Goal: Navigation & Orientation: Find specific page/section

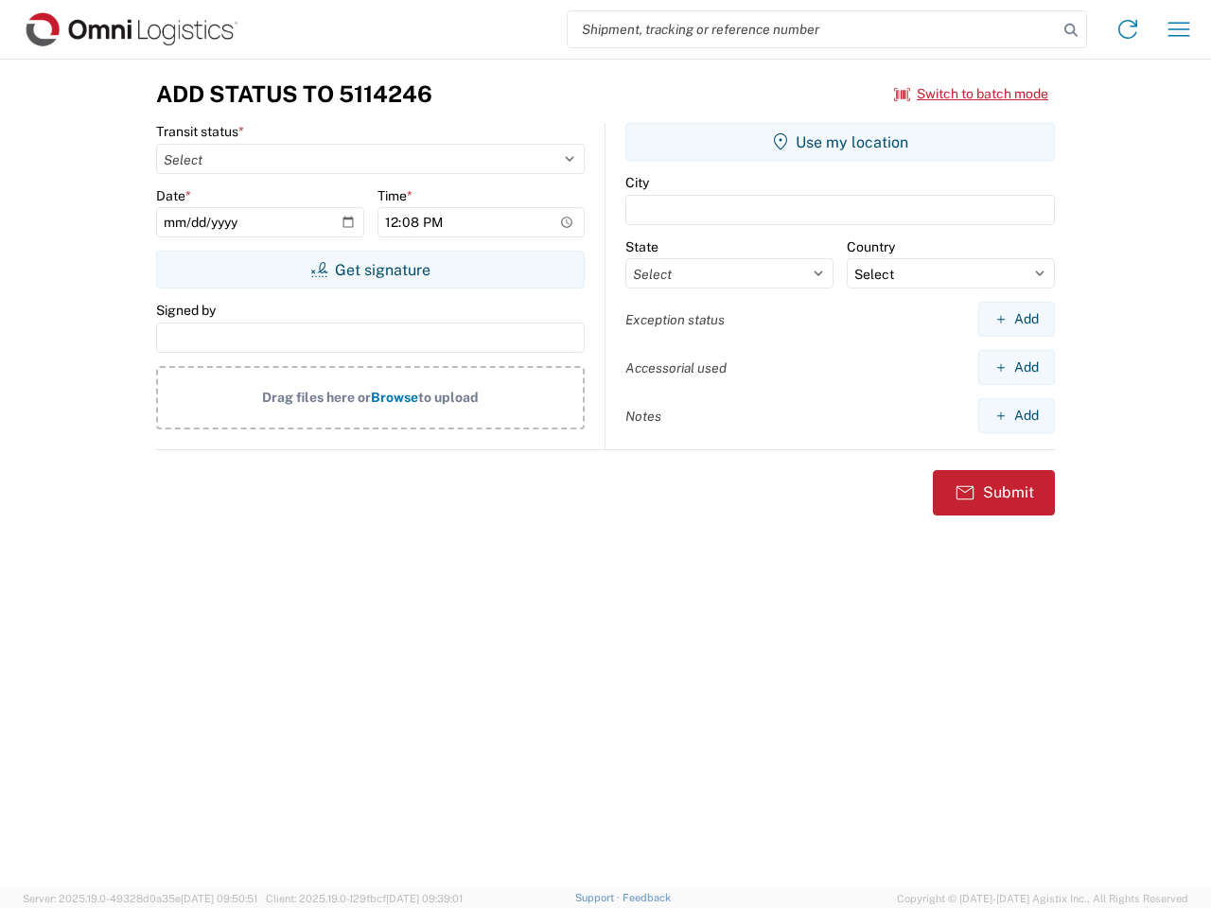
click at [813, 29] on input "search" at bounding box center [813, 29] width 490 height 36
click at [1071, 30] on icon at bounding box center [1071, 30] width 26 height 26
click at [1128, 29] on icon at bounding box center [1128, 29] width 30 height 30
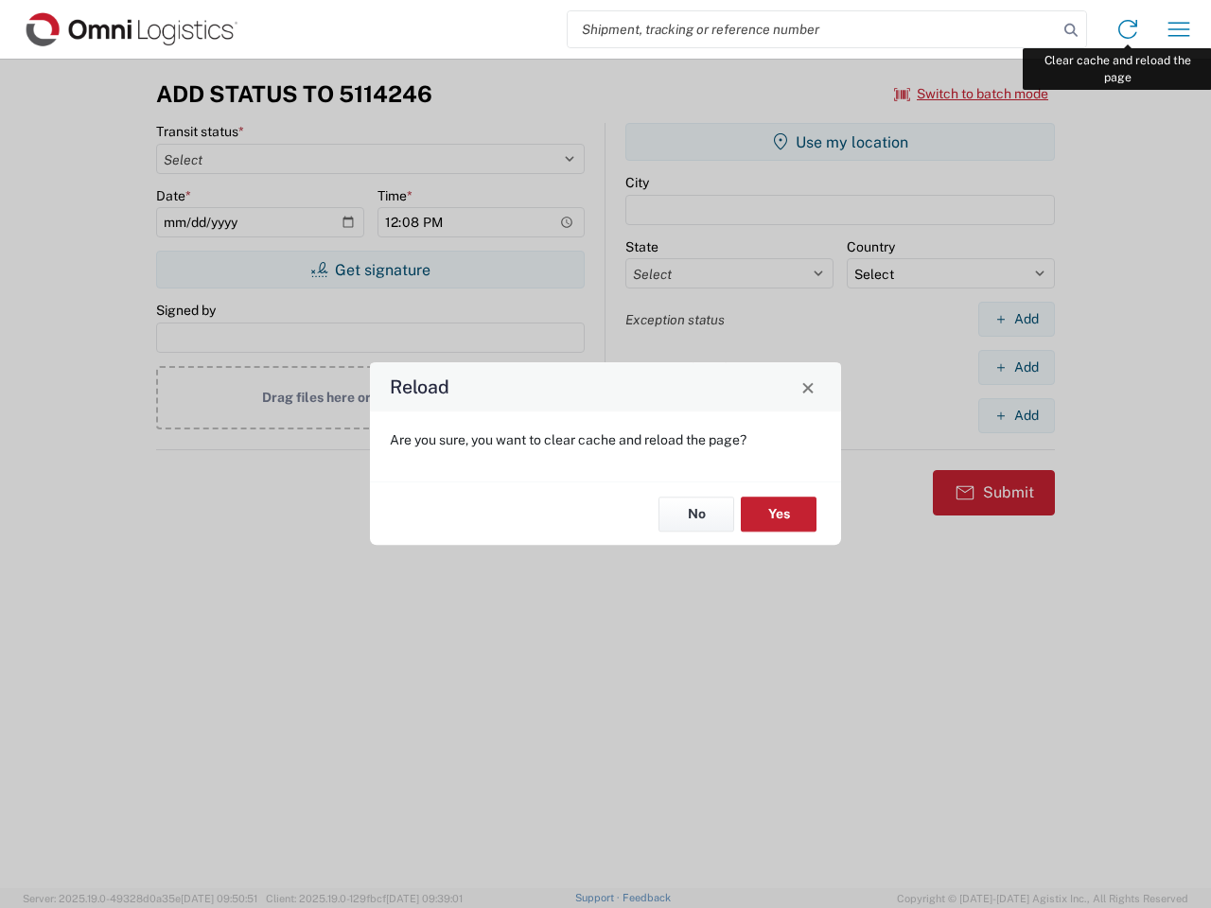
click at [1179, 29] on div "Reload Are you sure, you want to clear cache and reload the page? No Yes" at bounding box center [605, 454] width 1211 height 908
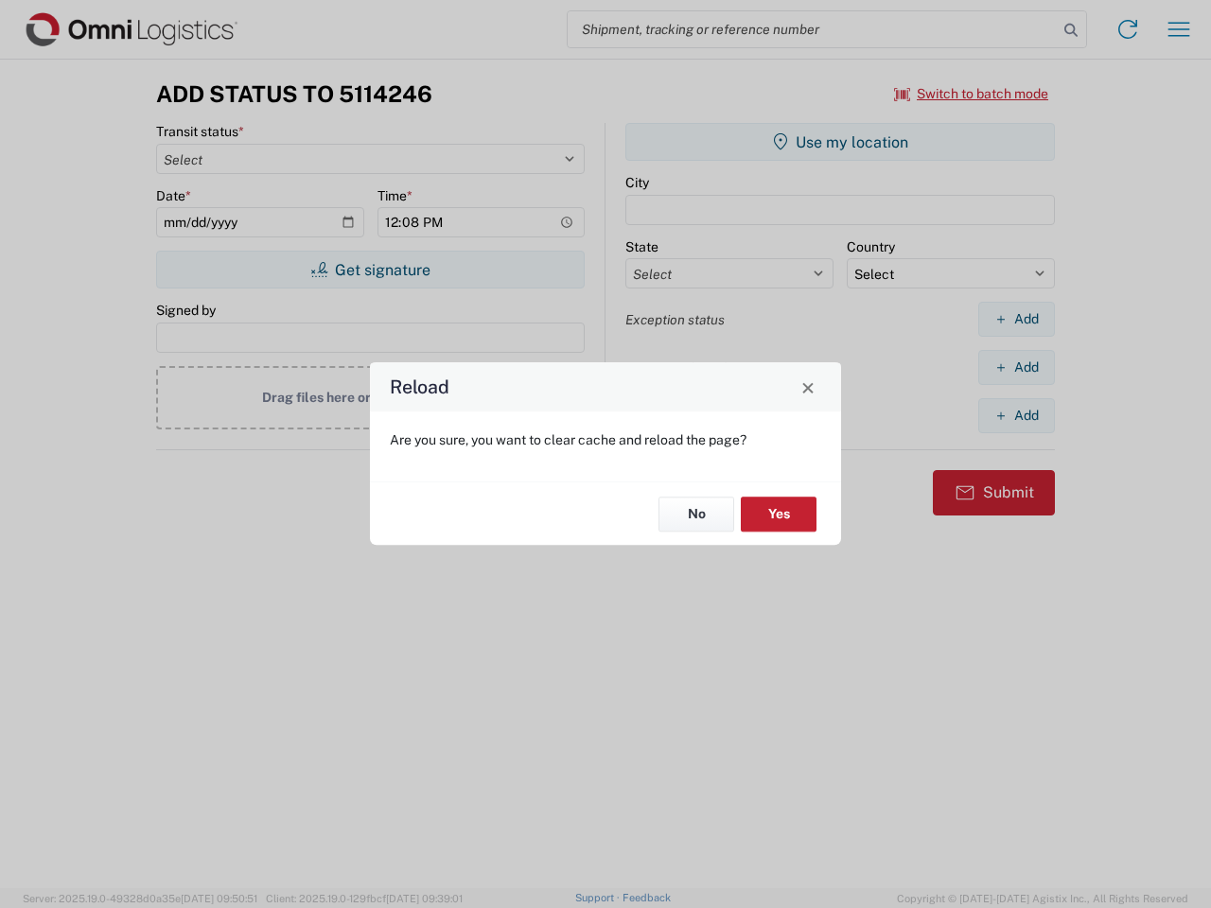
click at [972, 94] on div "Reload Are you sure, you want to clear cache and reload the page? No Yes" at bounding box center [605, 454] width 1211 height 908
click at [370, 270] on div "Reload Are you sure, you want to clear cache and reload the page? No Yes" at bounding box center [605, 454] width 1211 height 908
click at [840, 142] on div "Reload Are you sure, you want to clear cache and reload the page? No Yes" at bounding box center [605, 454] width 1211 height 908
click at [1016, 319] on div "Reload Are you sure, you want to clear cache and reload the page? No Yes" at bounding box center [605, 454] width 1211 height 908
click at [1016, 367] on div "Reload Are you sure, you want to clear cache and reload the page? No Yes" at bounding box center [605, 454] width 1211 height 908
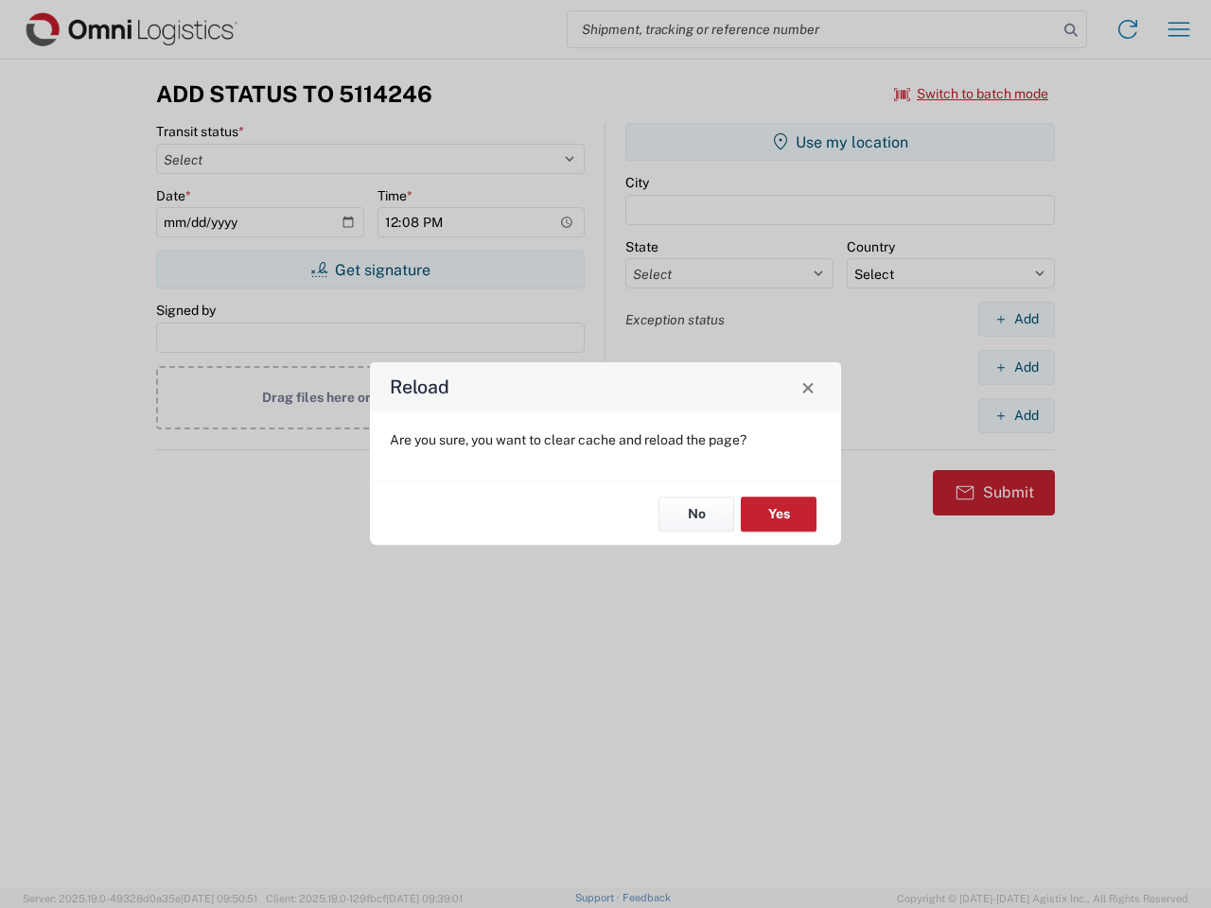
click at [1016, 415] on div "Reload Are you sure, you want to clear cache and reload the page? No Yes" at bounding box center [605, 454] width 1211 height 908
